Goal: Information Seeking & Learning: Check status

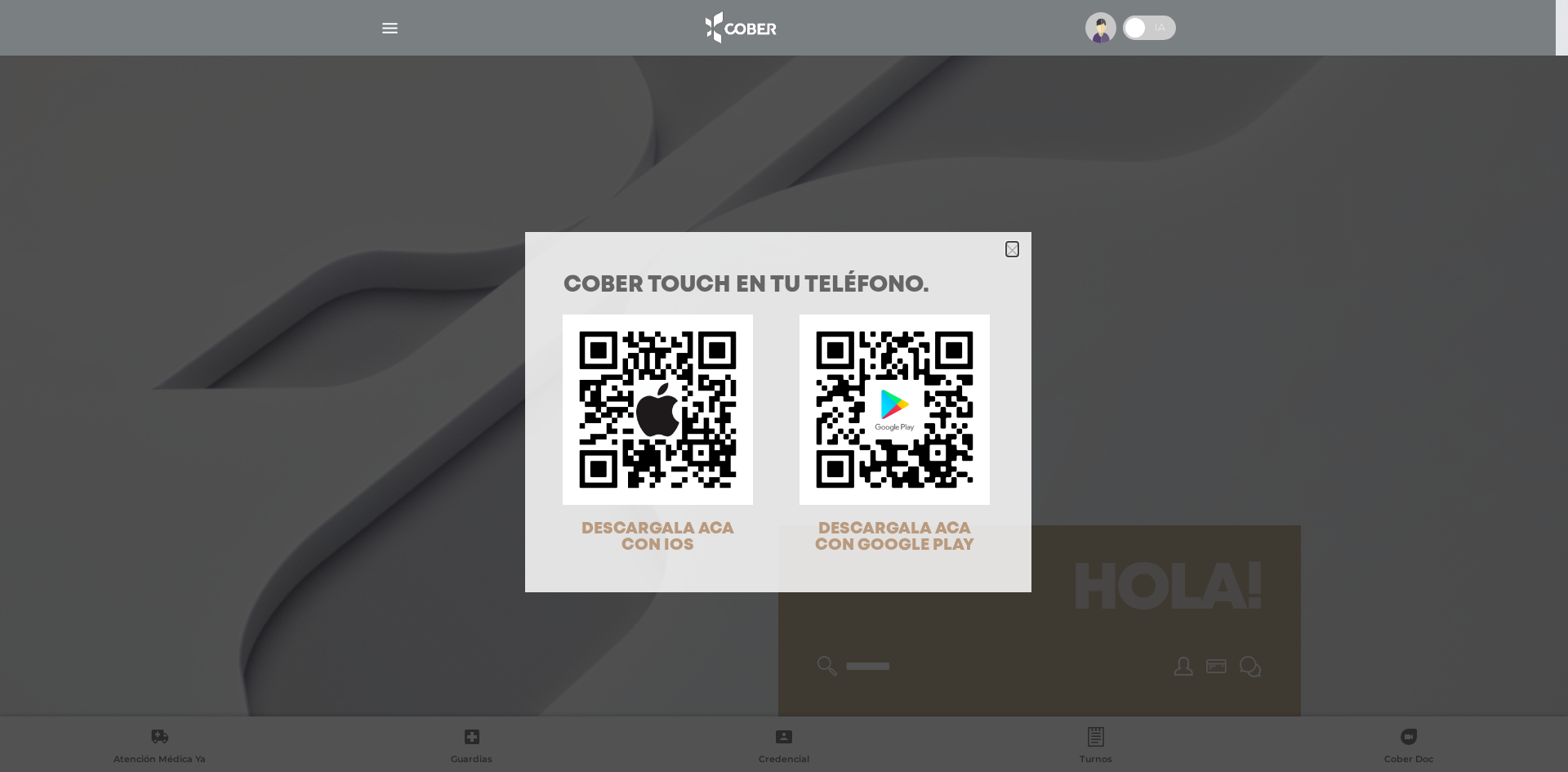
click at [1006, 248] on polygon "Close" at bounding box center [1012, 250] width 12 height 12
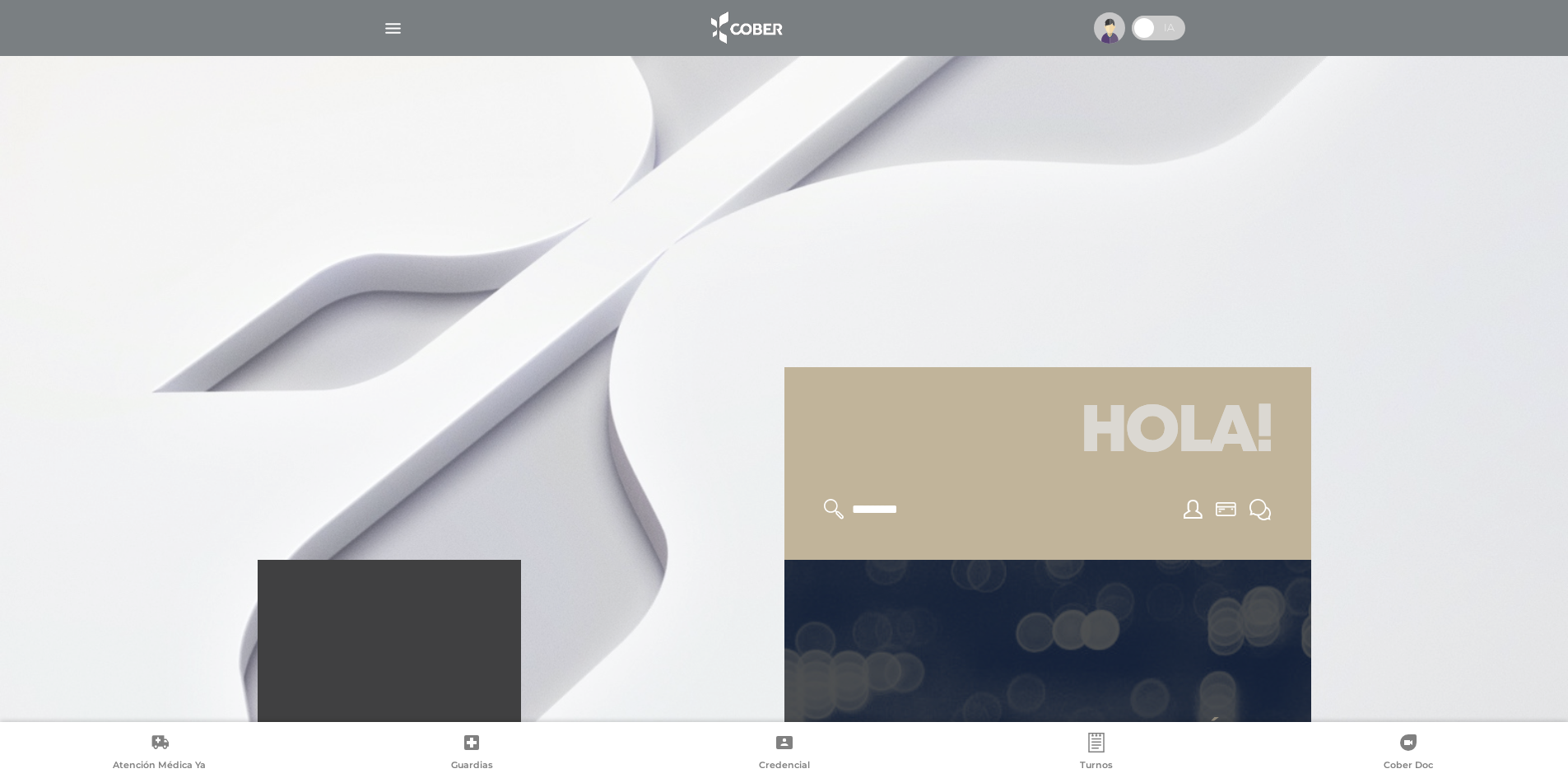
scroll to position [165, 0]
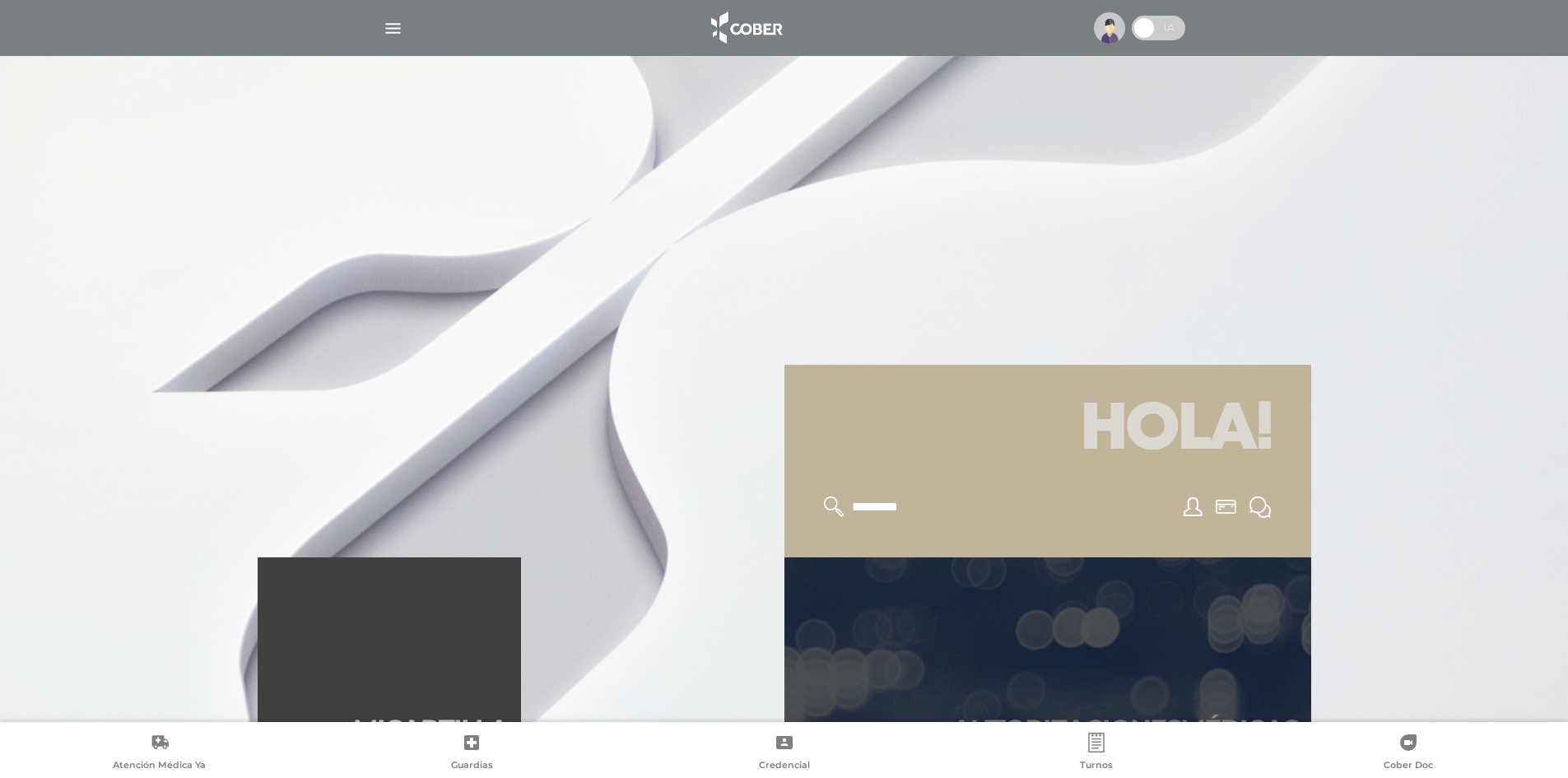
click at [1140, 631] on link "Autori zaciones médicas" at bounding box center [1047, 656] width 527 height 198
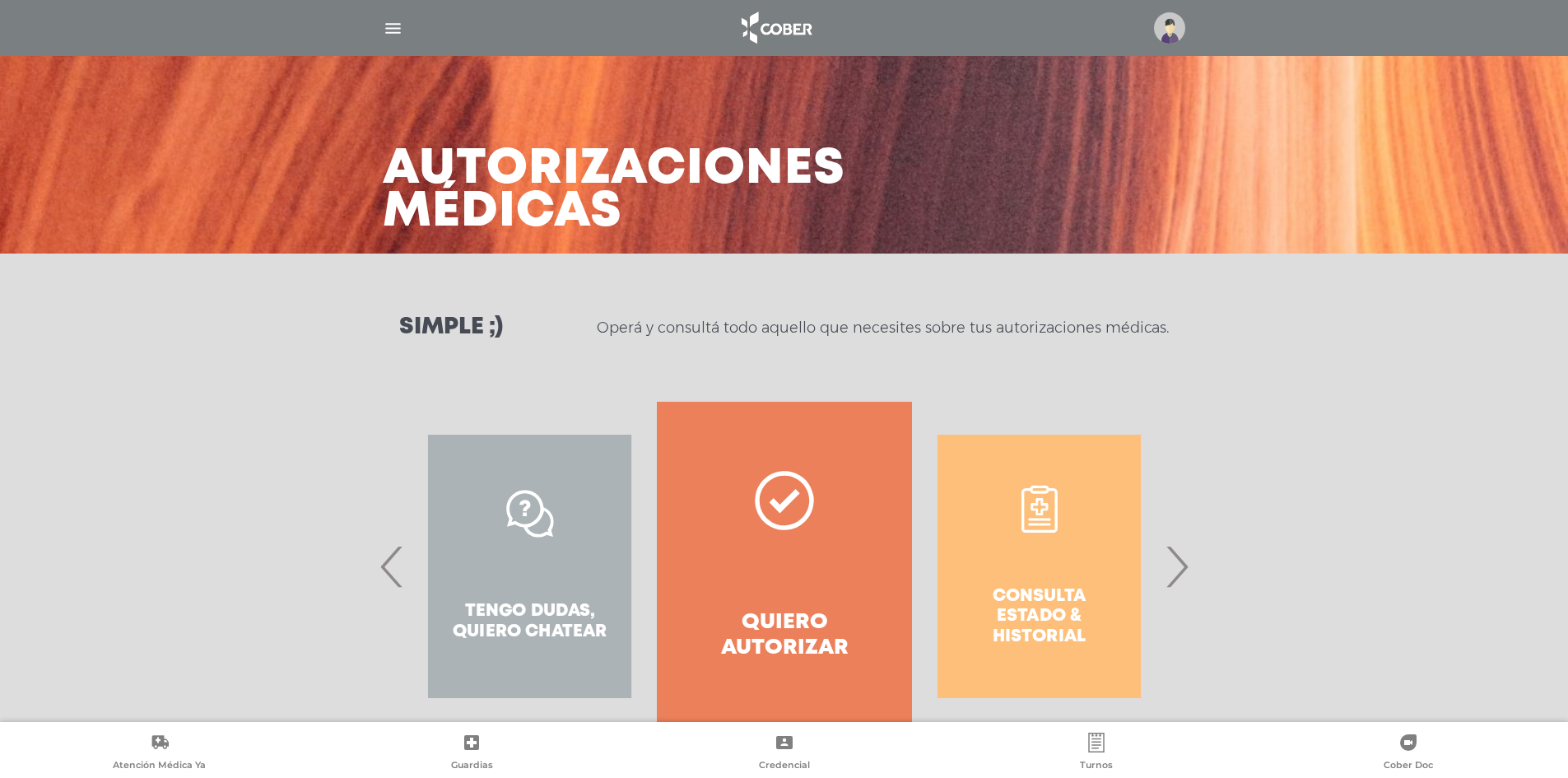
click at [1188, 565] on span "›" at bounding box center [1176, 566] width 32 height 89
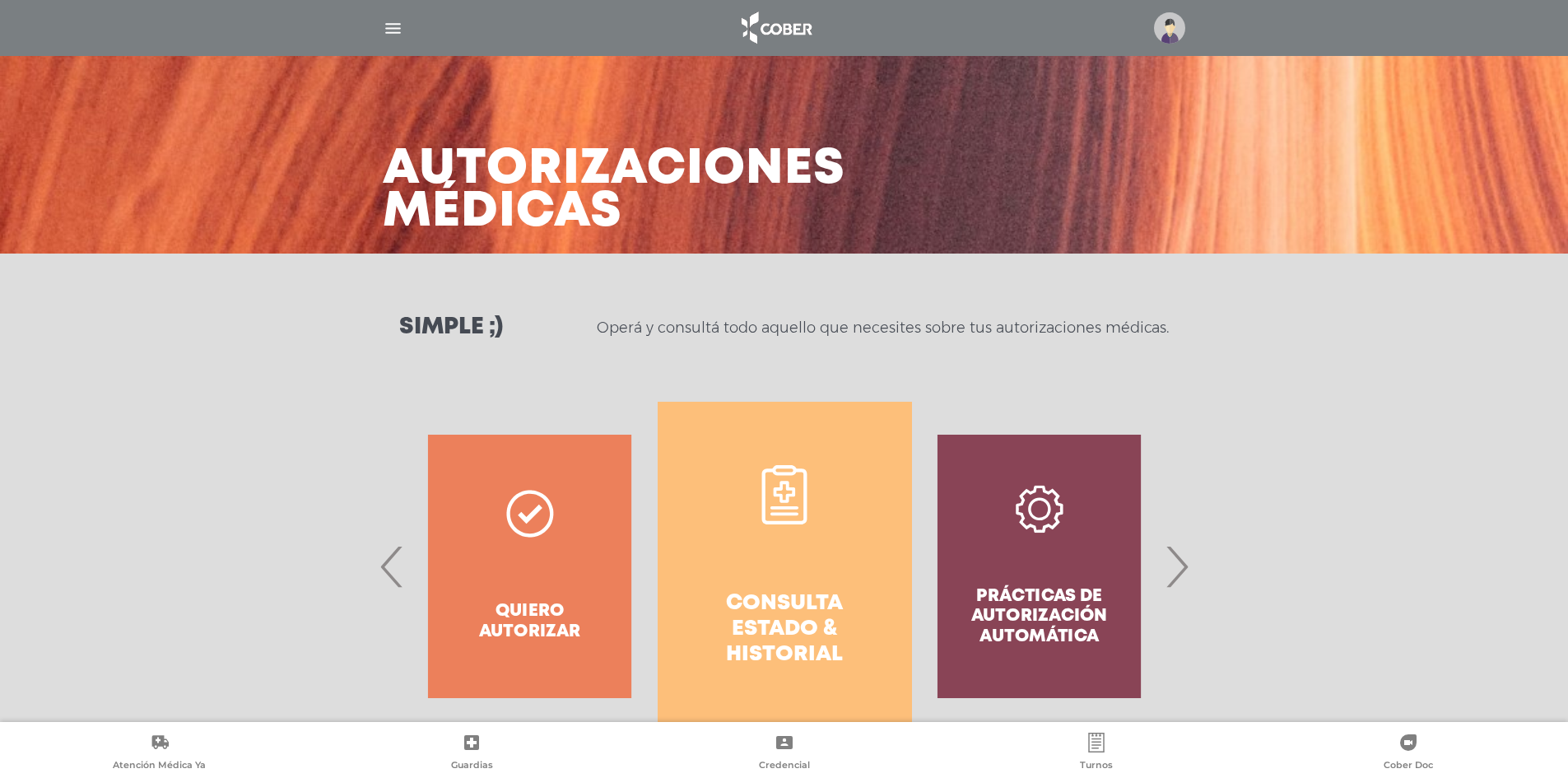
click at [788, 573] on link "Consulta estado & historial" at bounding box center [785, 566] width 255 height 329
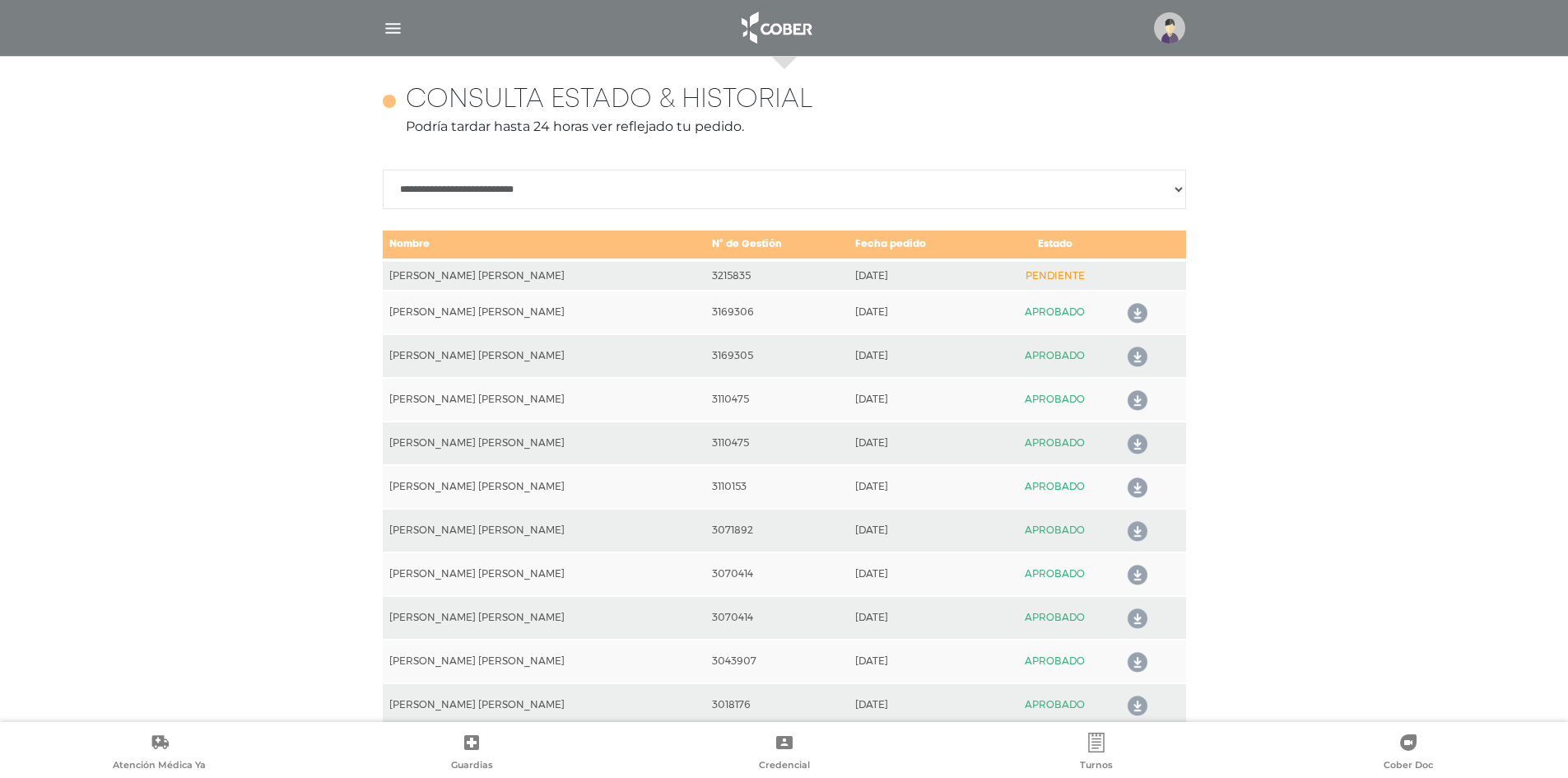
scroll to position [731, 0]
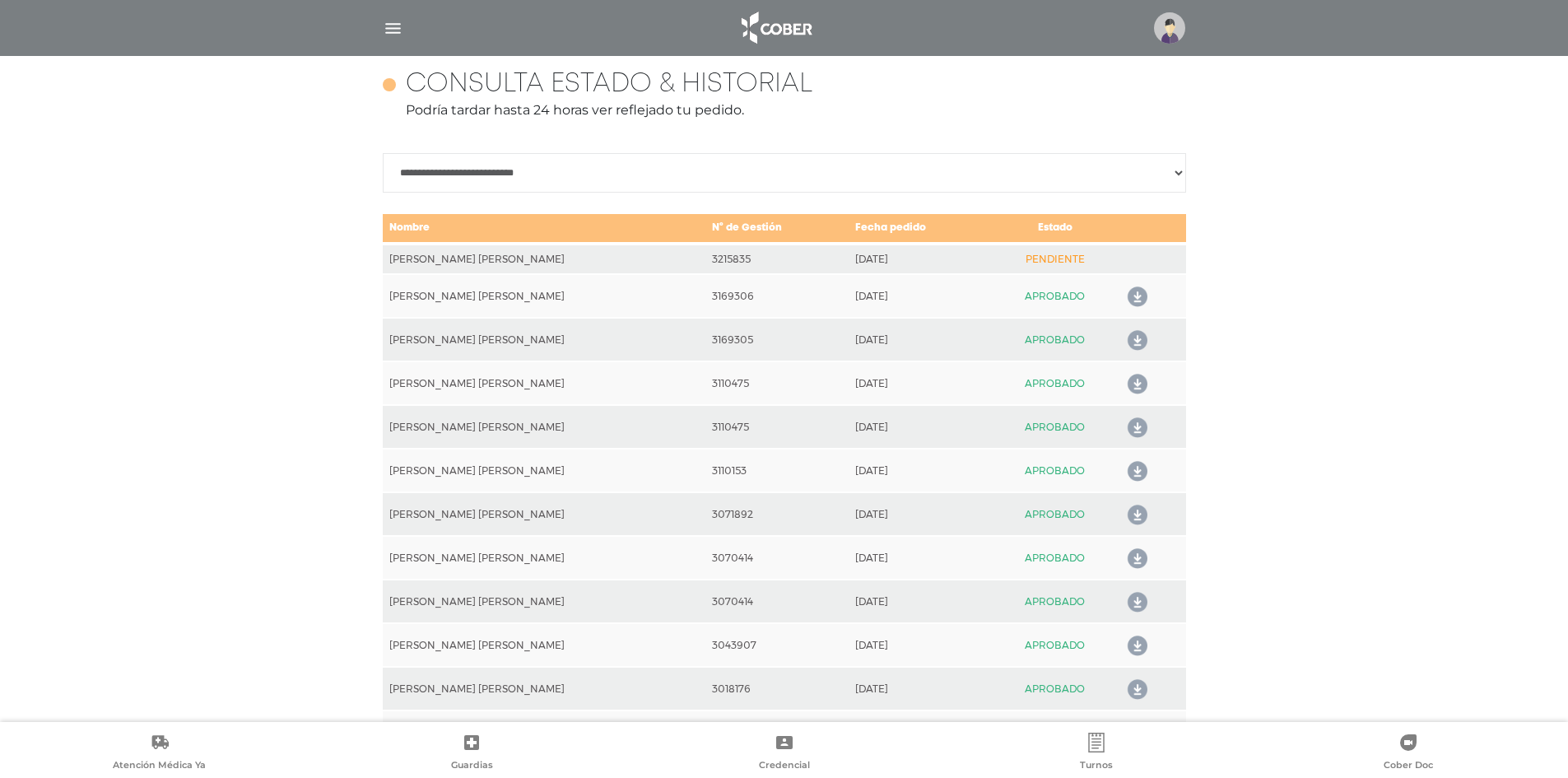
drag, startPoint x: 1195, startPoint y: 33, endPoint x: 1164, endPoint y: 31, distance: 31.1
click at [1194, 32] on div at bounding box center [784, 27] width 843 height 39
click at [1164, 31] on img at bounding box center [1170, 28] width 32 height 32
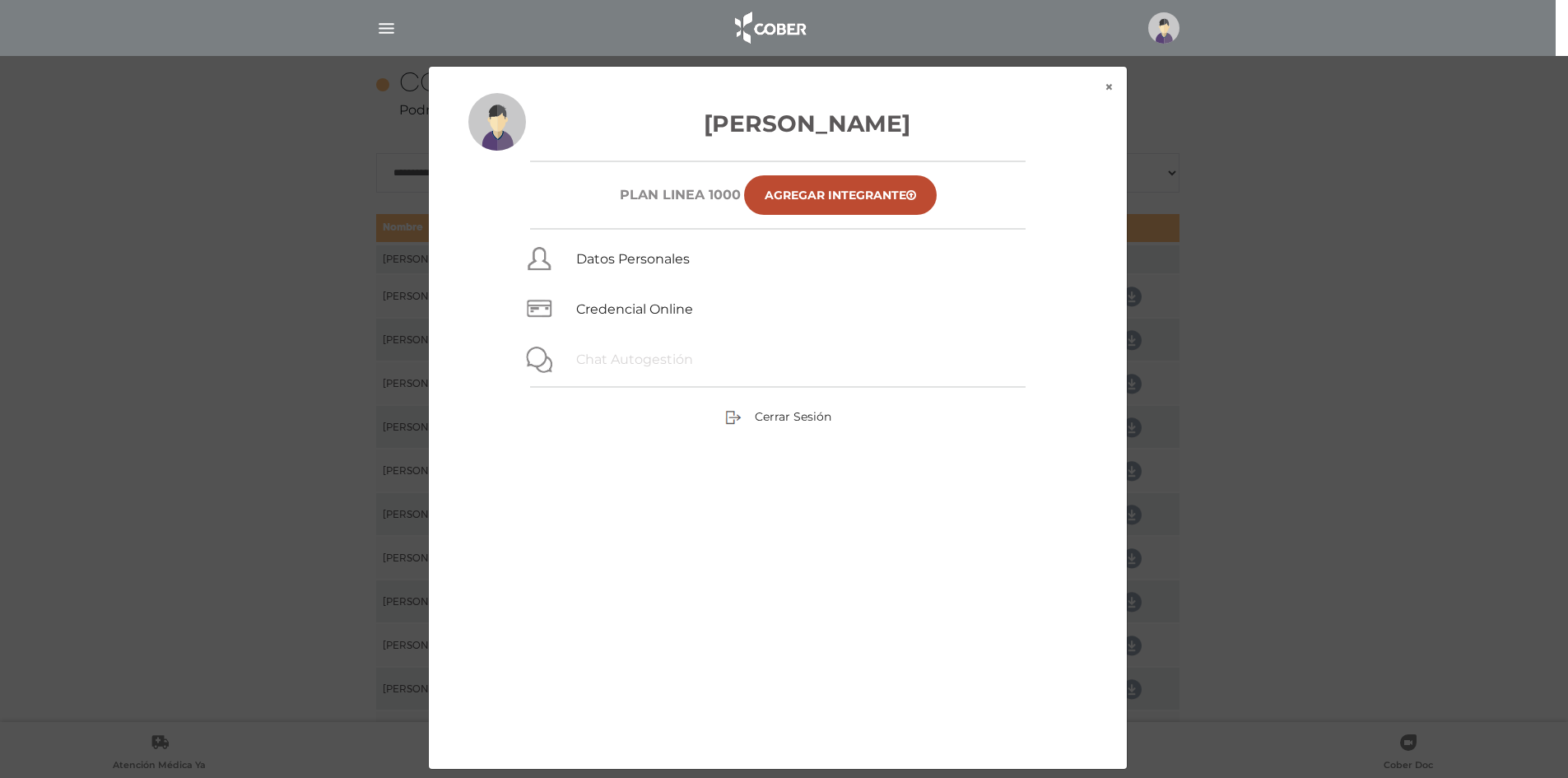
click at [620, 365] on link "Chat Autogestión" at bounding box center [634, 360] width 117 height 16
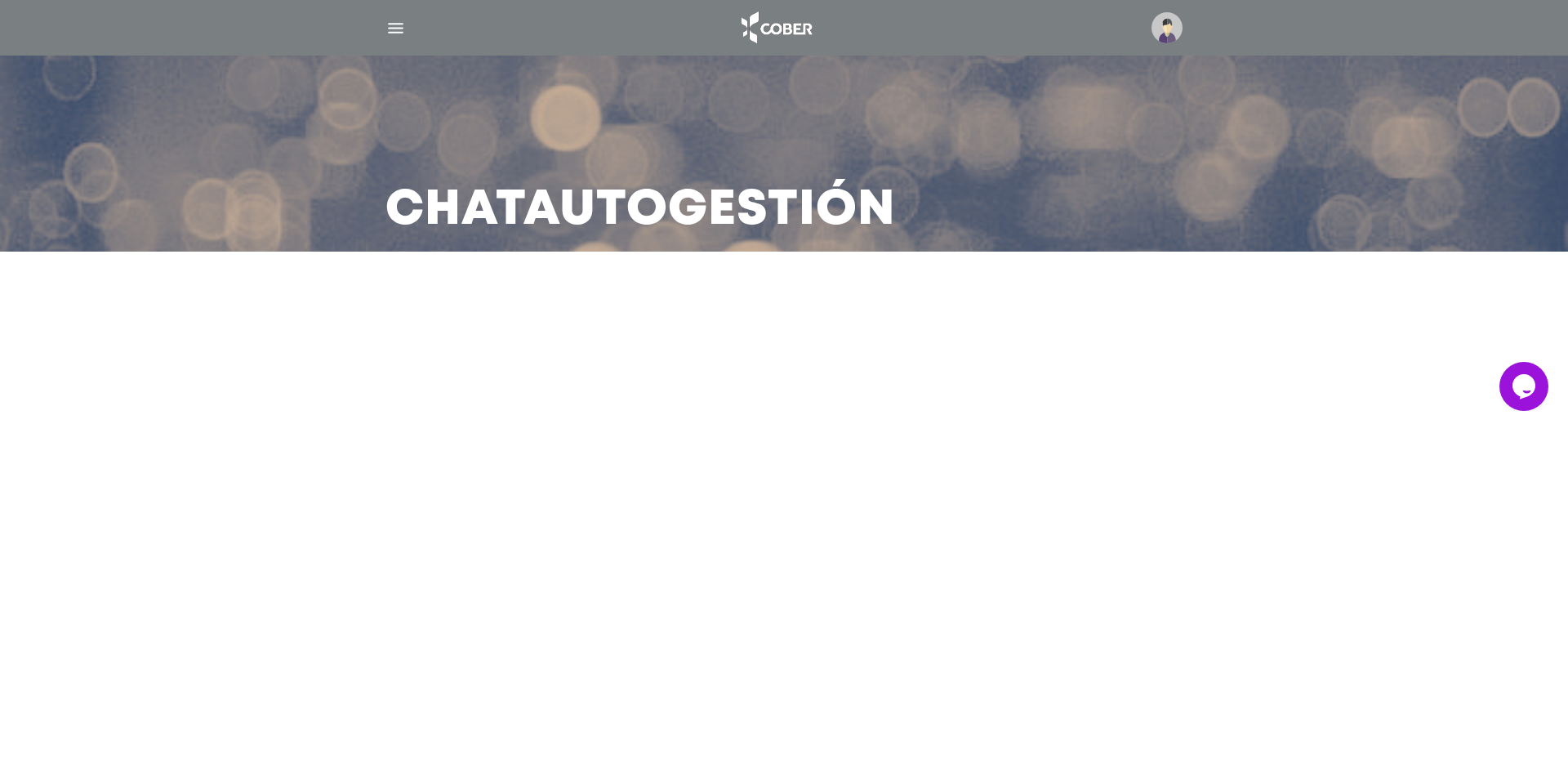
click at [1528, 354] on main "Chat Autogestión" at bounding box center [784, 386] width 1568 height 772
click at [1525, 387] on icon "Widget de Chat" at bounding box center [1524, 386] width 23 height 24
